Goal: Information Seeking & Learning: Learn about a topic

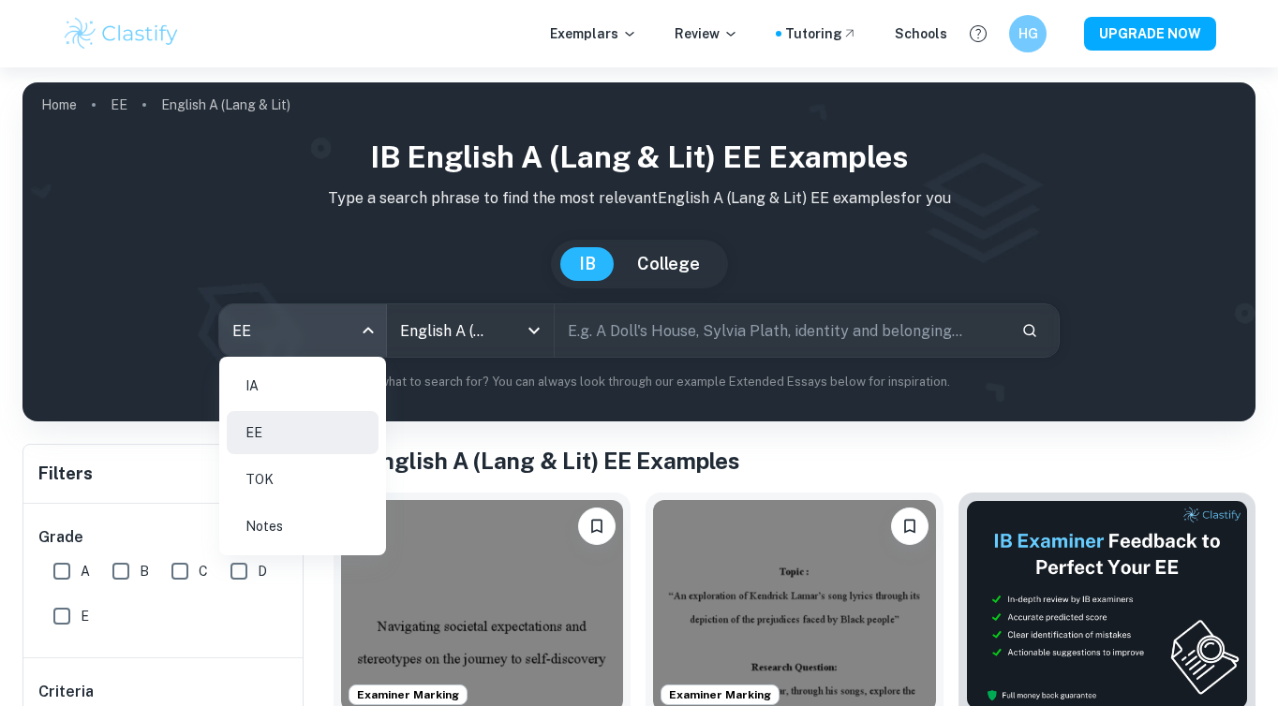
click at [269, 312] on body "We value your privacy We use cookies to enhance your browsing experience, serve…" at bounding box center [639, 420] width 1278 height 706
click at [260, 399] on li "IA" at bounding box center [303, 385] width 152 height 43
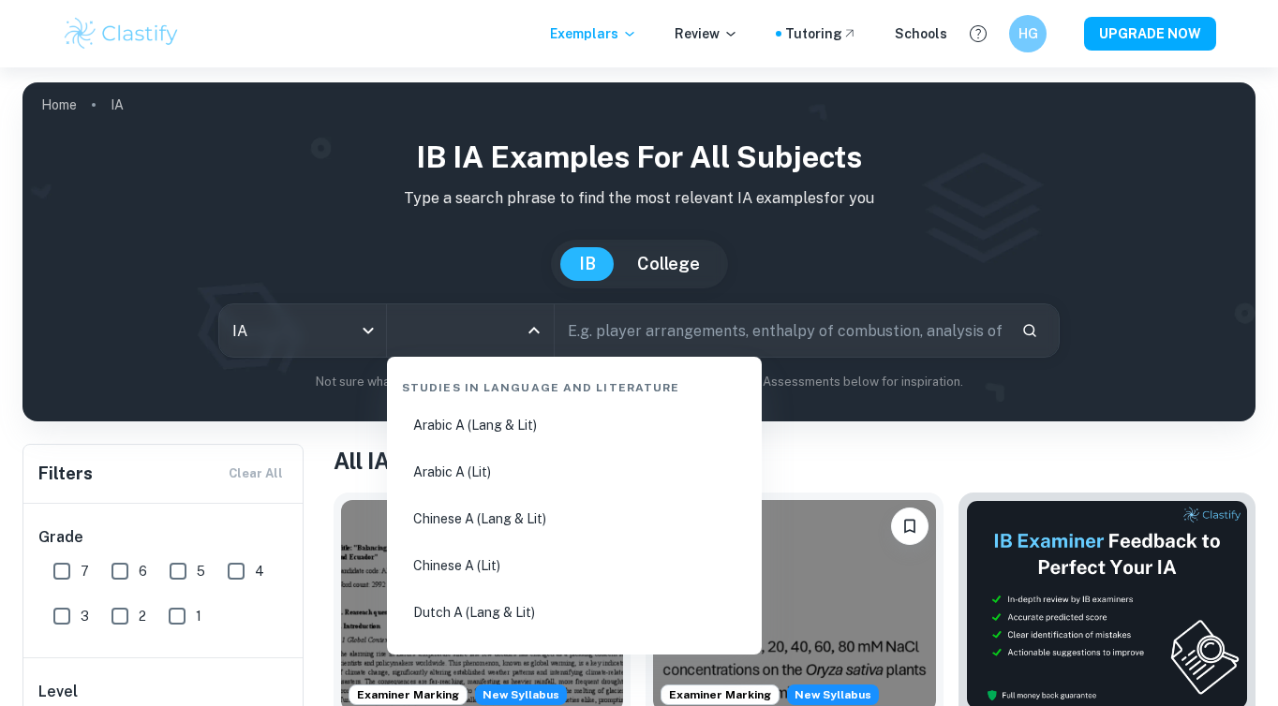
click at [426, 345] on input "All Subjects" at bounding box center [456, 331] width 122 height 36
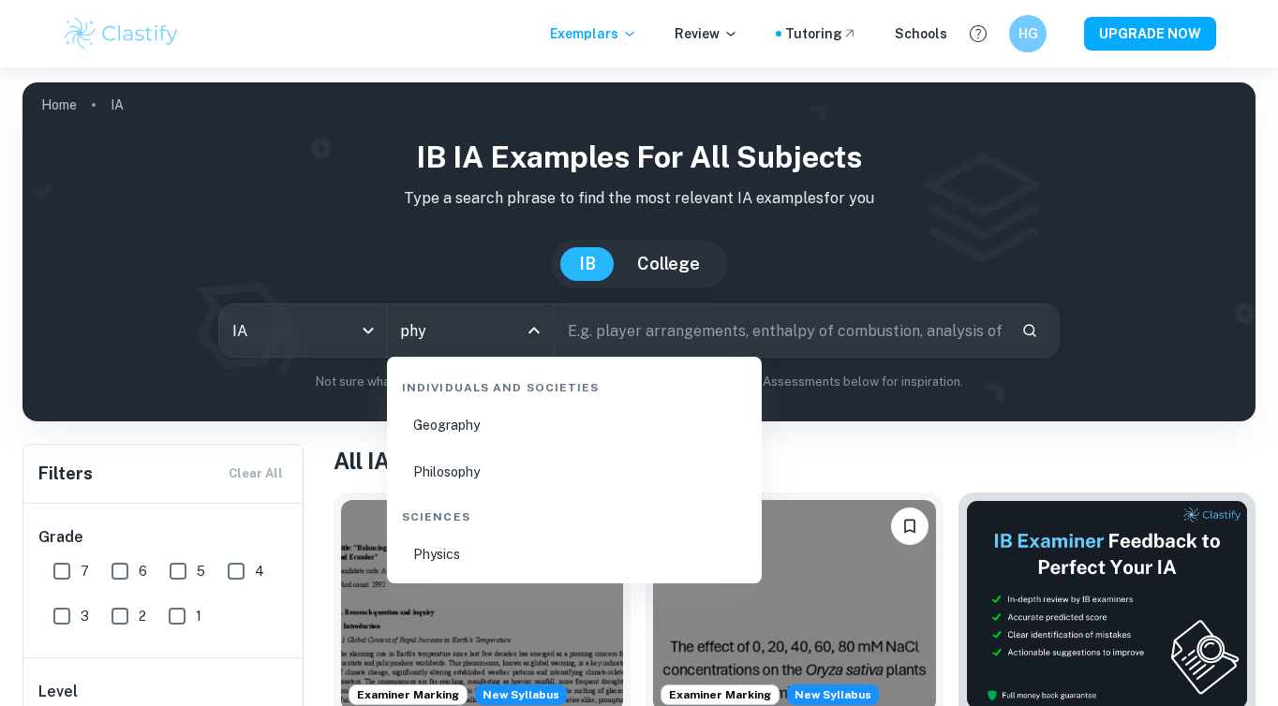
click at [458, 571] on li "Physics" at bounding box center [574, 554] width 360 height 43
type input "Physics"
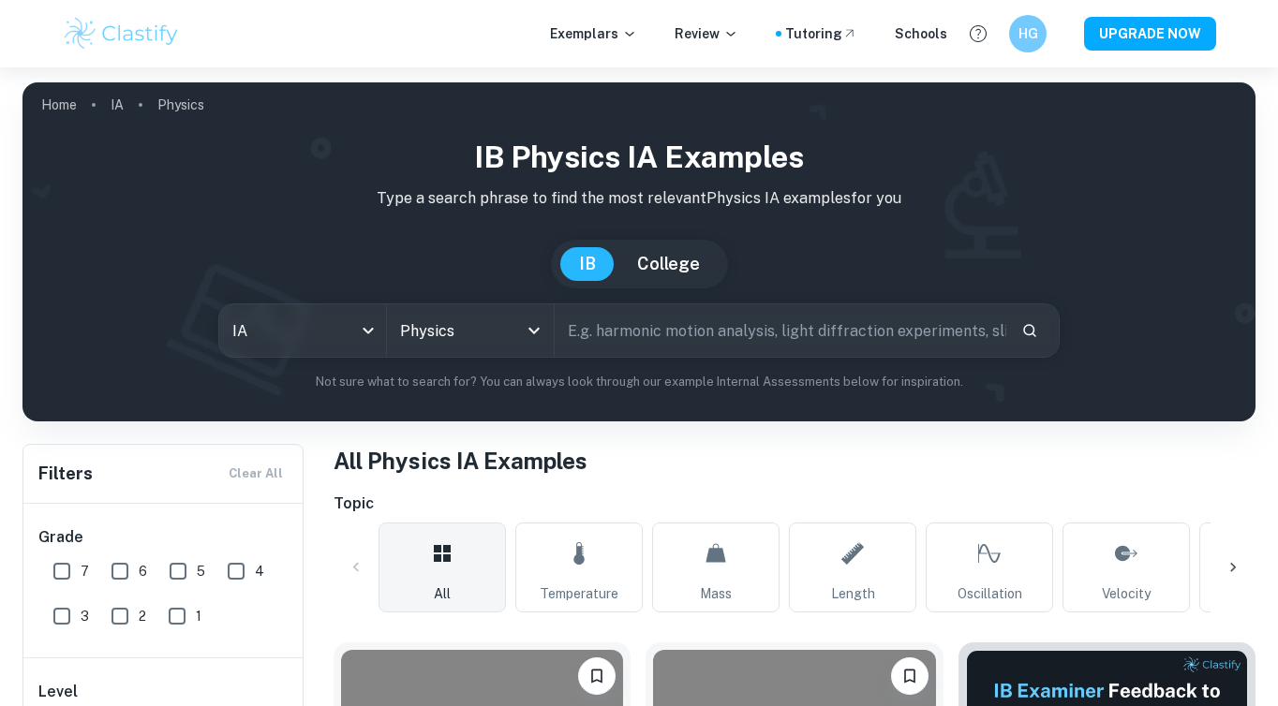
click at [615, 339] on input "text" at bounding box center [781, 331] width 452 height 52
type input "effect of salt concentration on specific heat capacity"
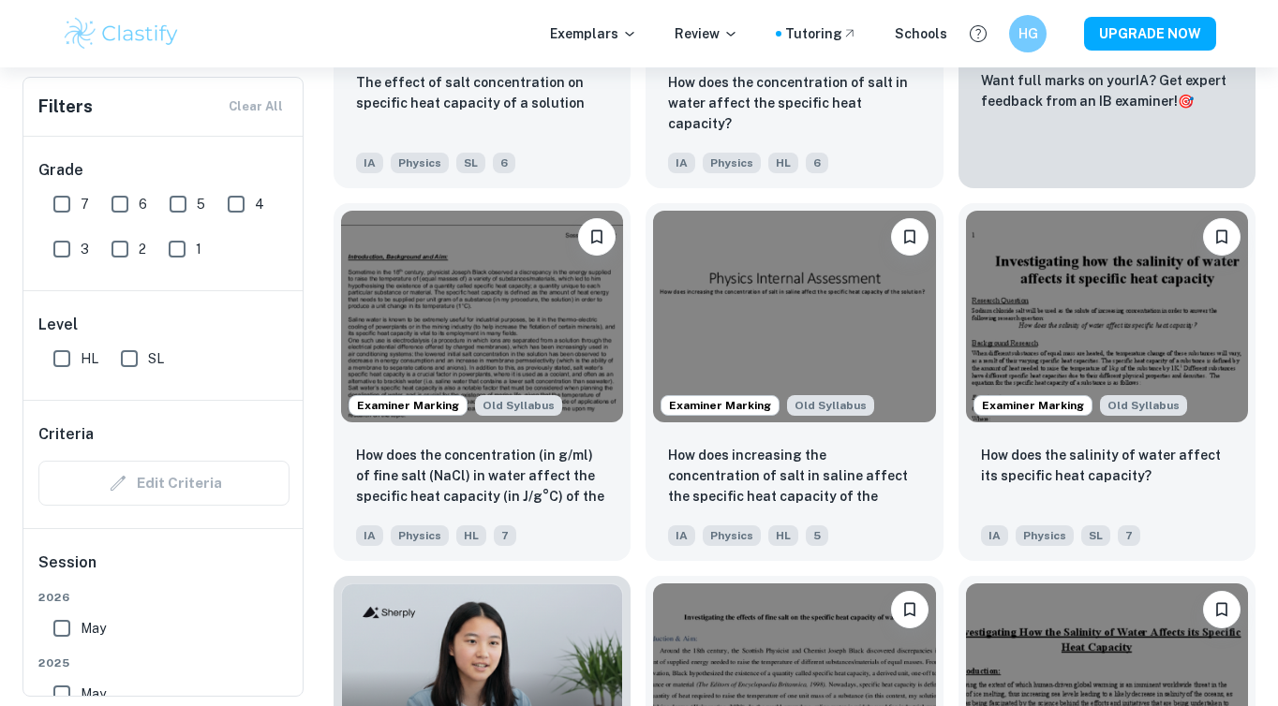
scroll to position [816, 0]
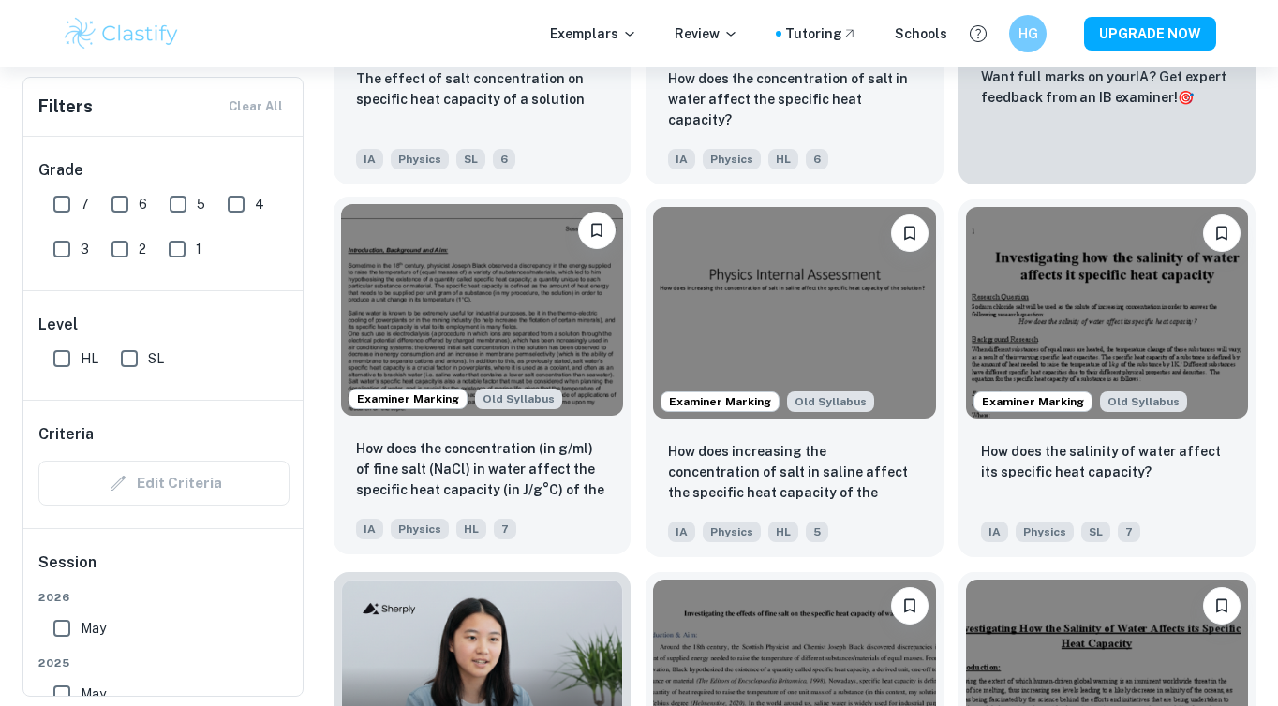
click at [407, 330] on img at bounding box center [482, 310] width 282 height 212
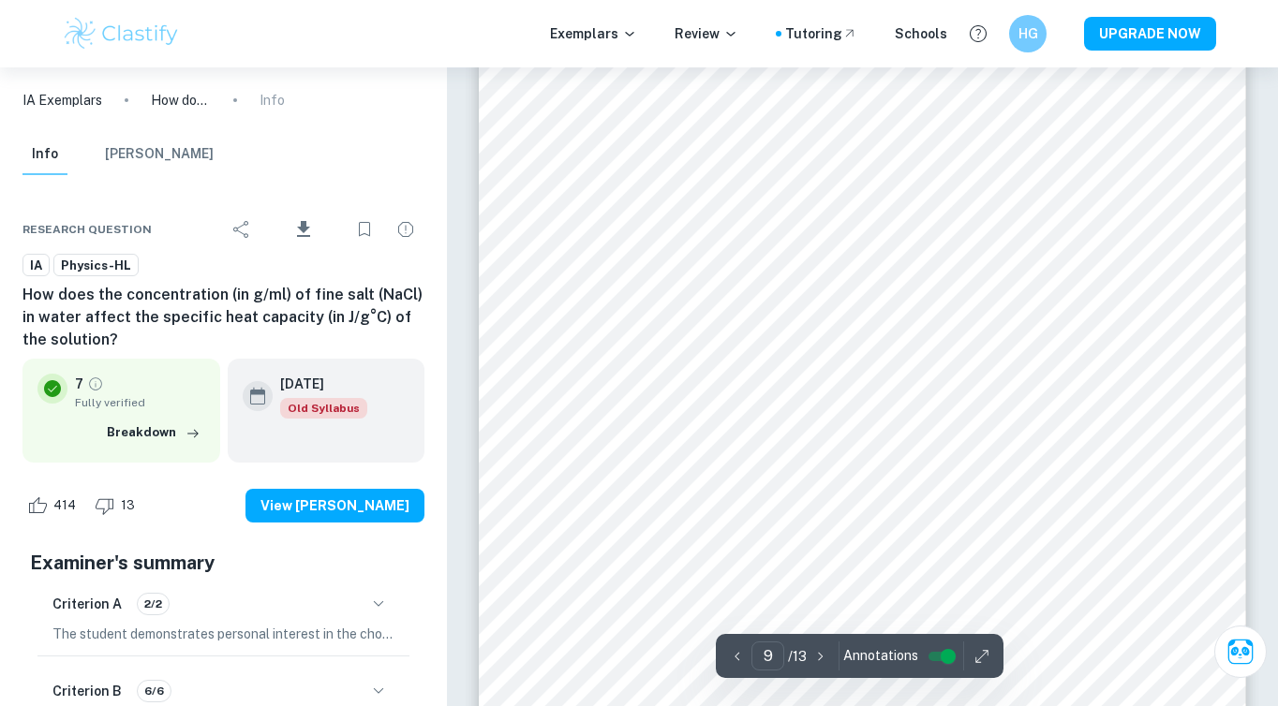
scroll to position [9213, 0]
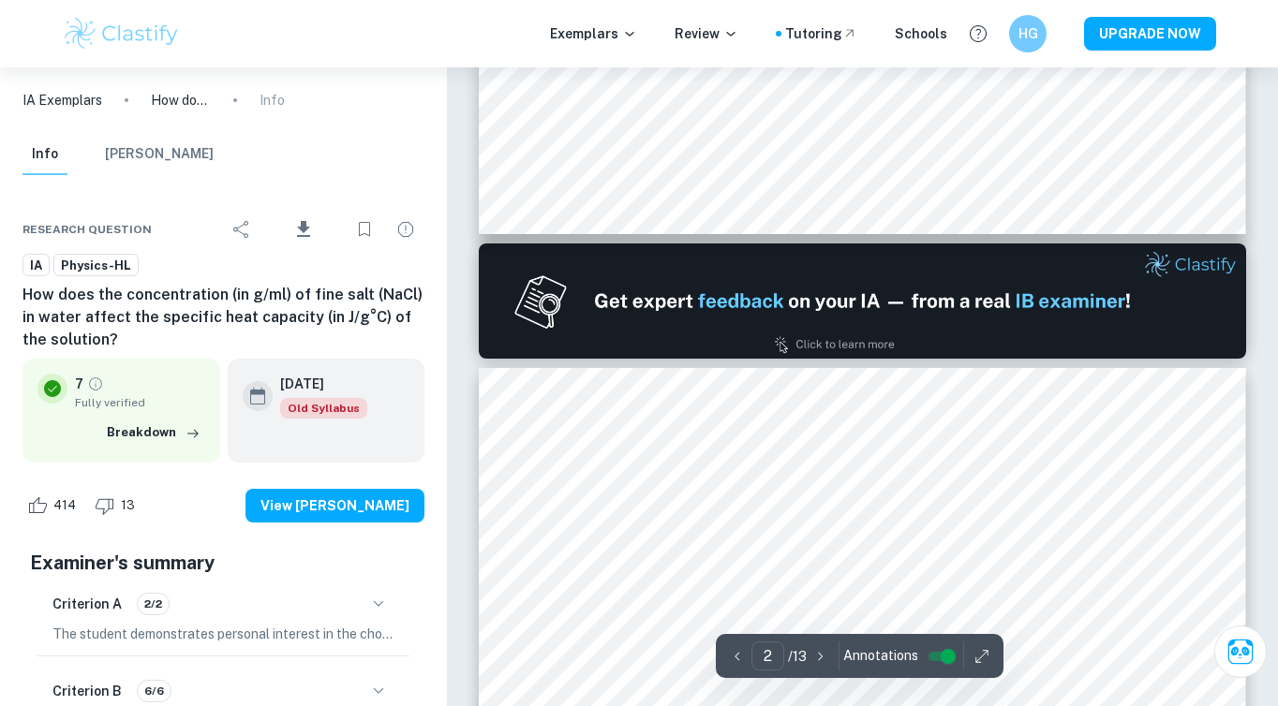
type input "1"
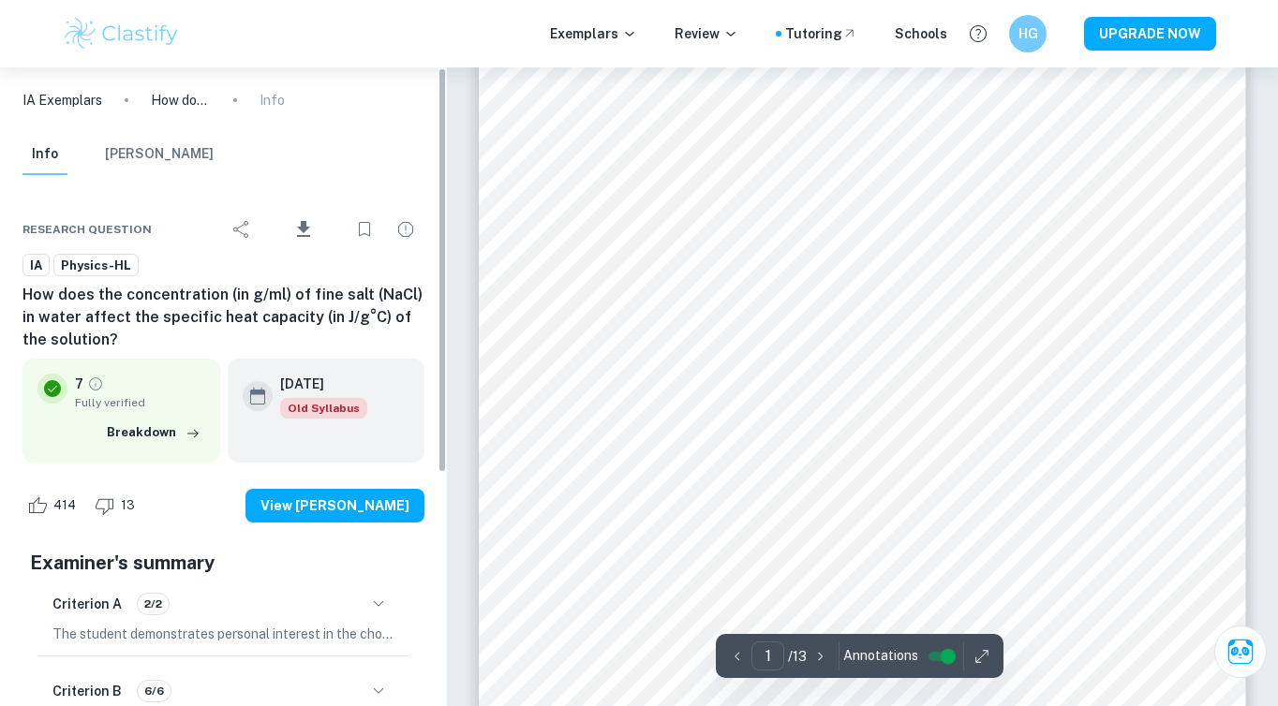
scroll to position [40, 0]
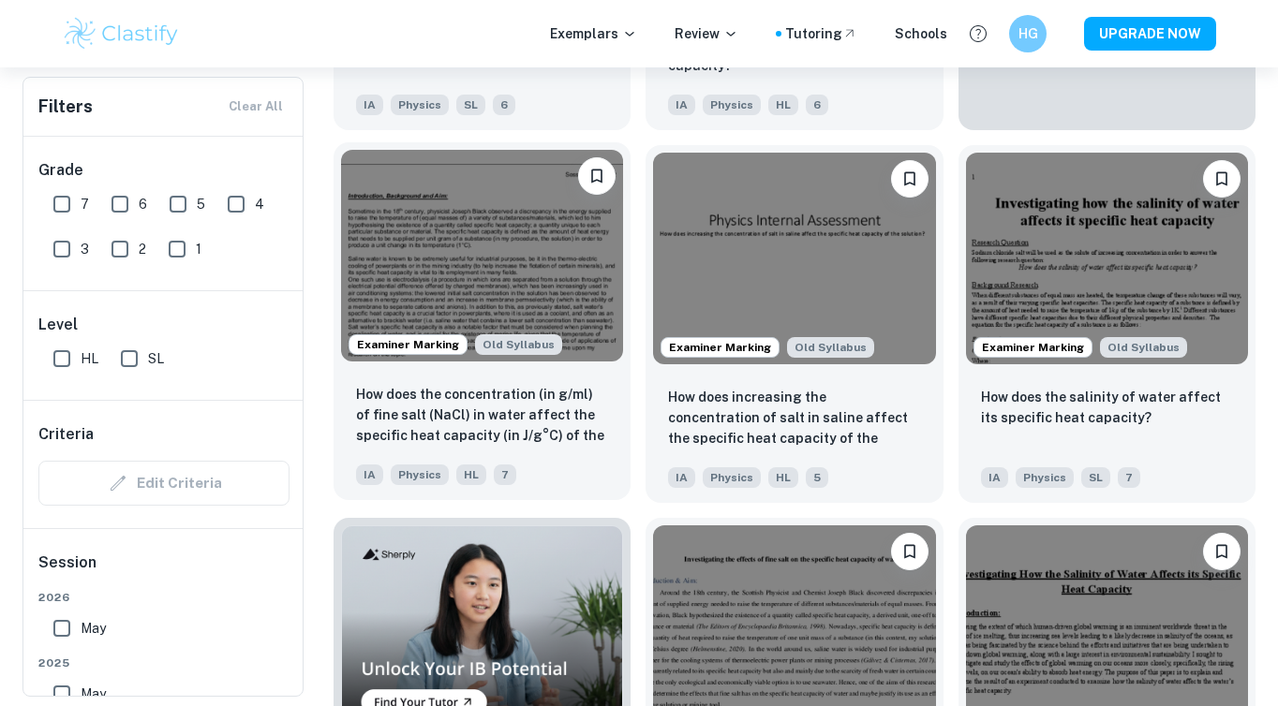
scroll to position [873, 0]
